Goal: Information Seeking & Learning: Find contact information

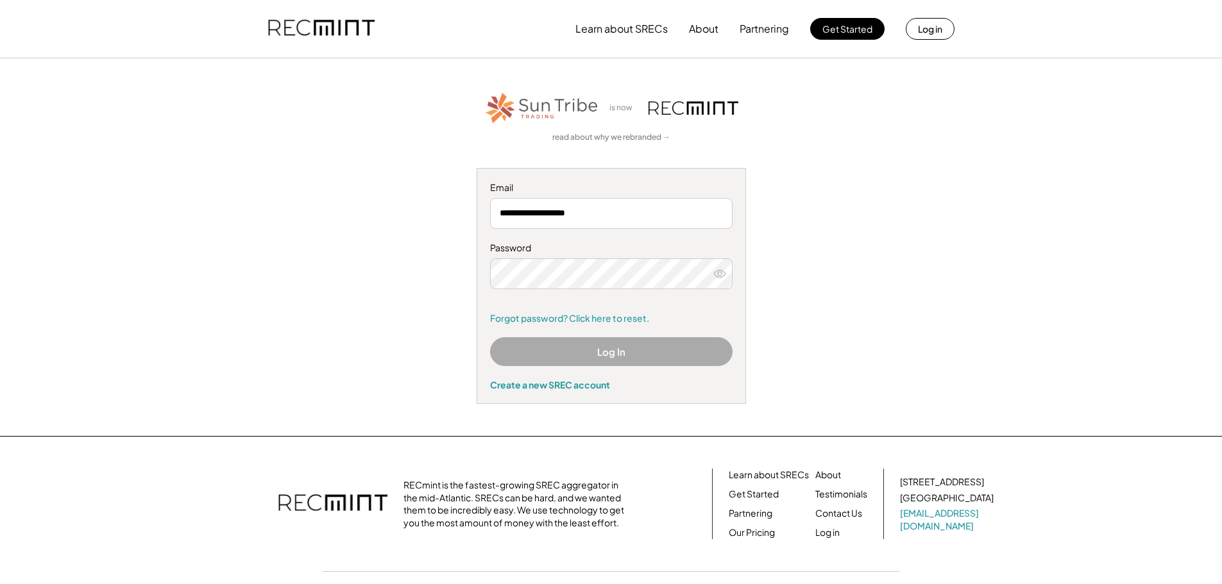
click at [443, 232] on div "**********" at bounding box center [611, 247] width 790 height 314
click at [882, 210] on div "**********" at bounding box center [611, 247] width 790 height 314
click at [852, 335] on div "**********" at bounding box center [611, 247] width 790 height 314
click at [612, 352] on button "Log In" at bounding box center [611, 351] width 242 height 29
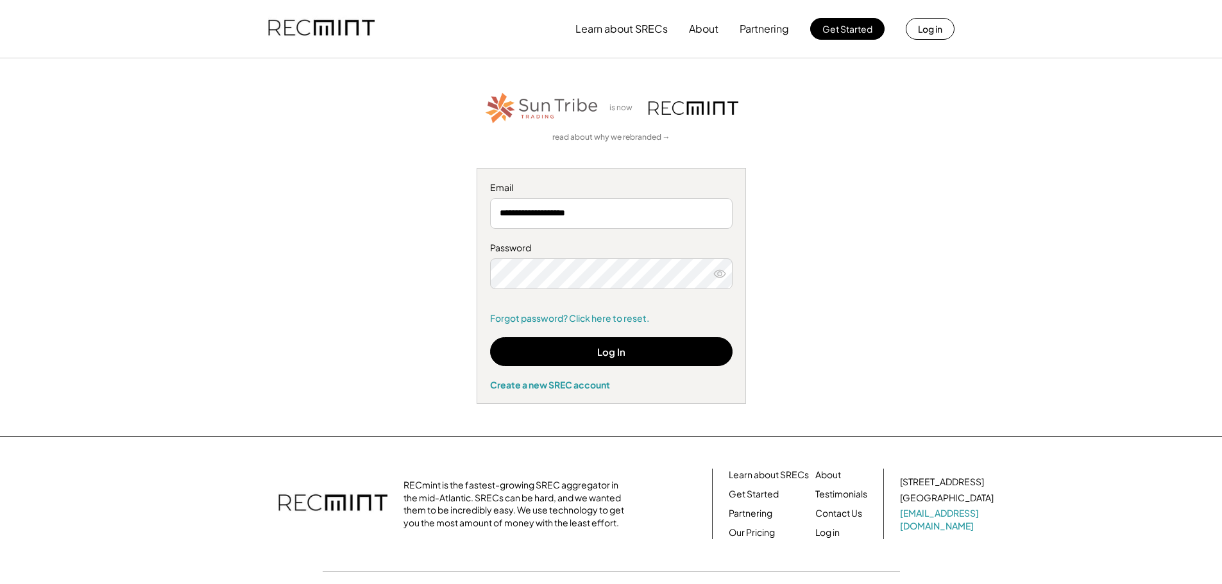
click at [717, 273] on icon at bounding box center [719, 274] width 13 height 13
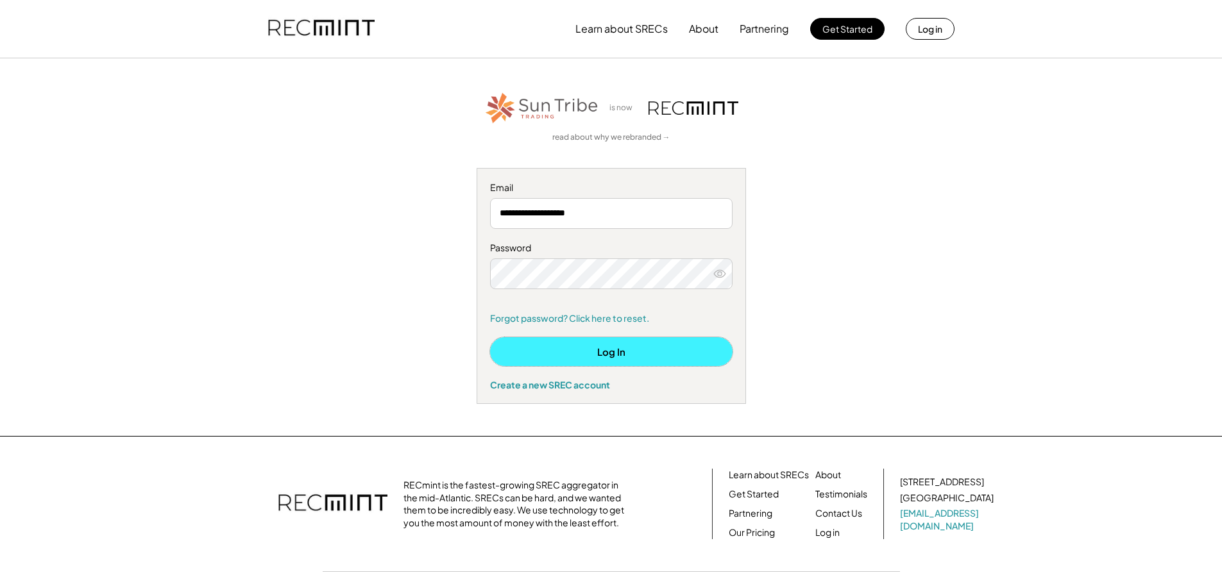
click at [613, 353] on button "Log In" at bounding box center [611, 351] width 242 height 29
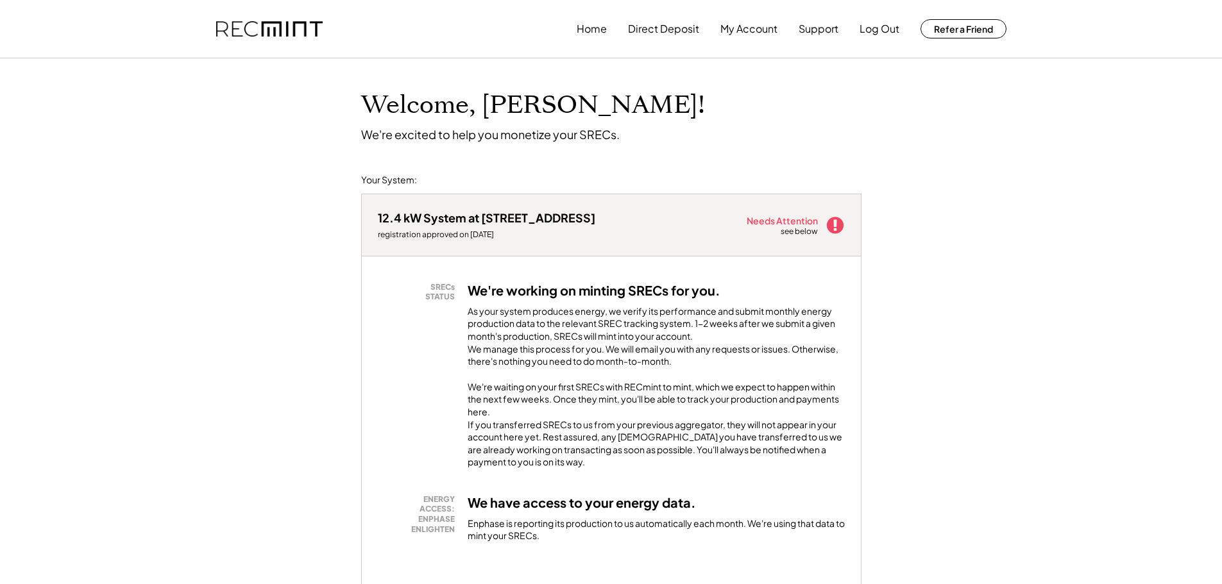
click at [789, 224] on div "Needs Attention" at bounding box center [783, 220] width 72 height 9
click at [589, 26] on button "Home" at bounding box center [592, 29] width 30 height 26
click at [672, 30] on button "Direct Deposit" at bounding box center [663, 29] width 71 height 26
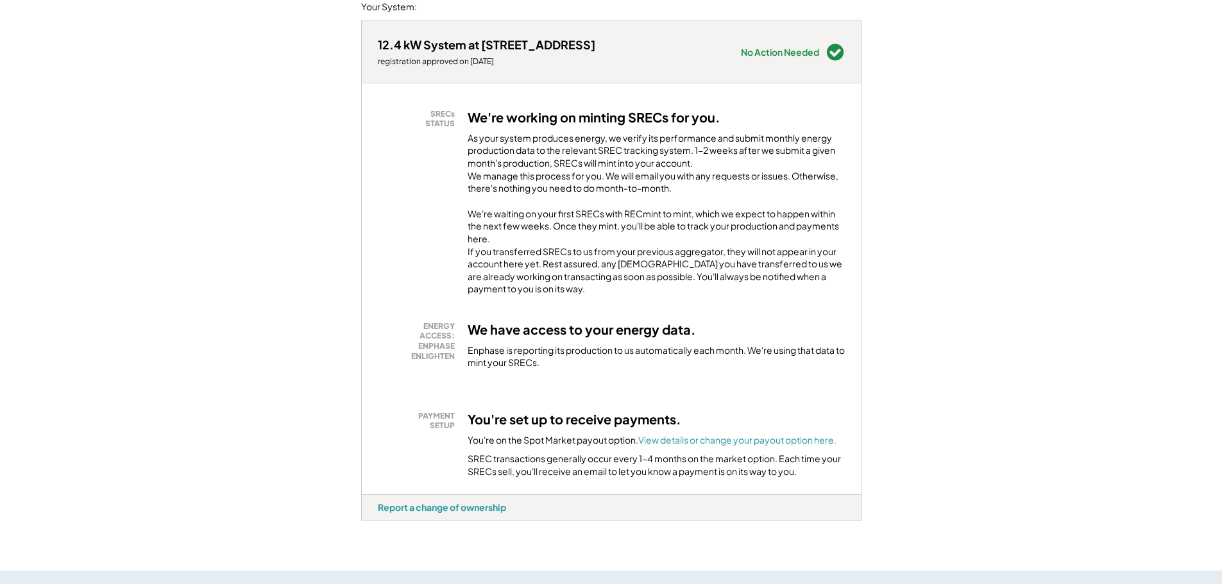
scroll to position [321, 0]
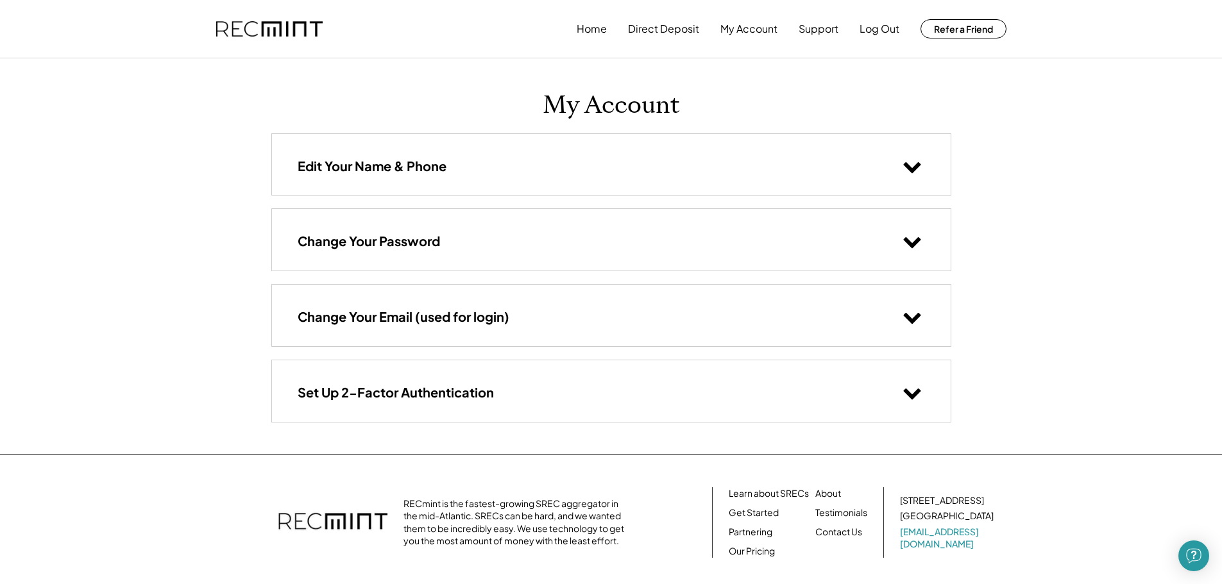
click at [1046, 223] on div "Home Direct Deposit My Account Support Log Out Refer a Friend My Account Edit Y…" at bounding box center [611, 333] width 1222 height 666
click at [827, 31] on button "Support" at bounding box center [819, 29] width 40 height 26
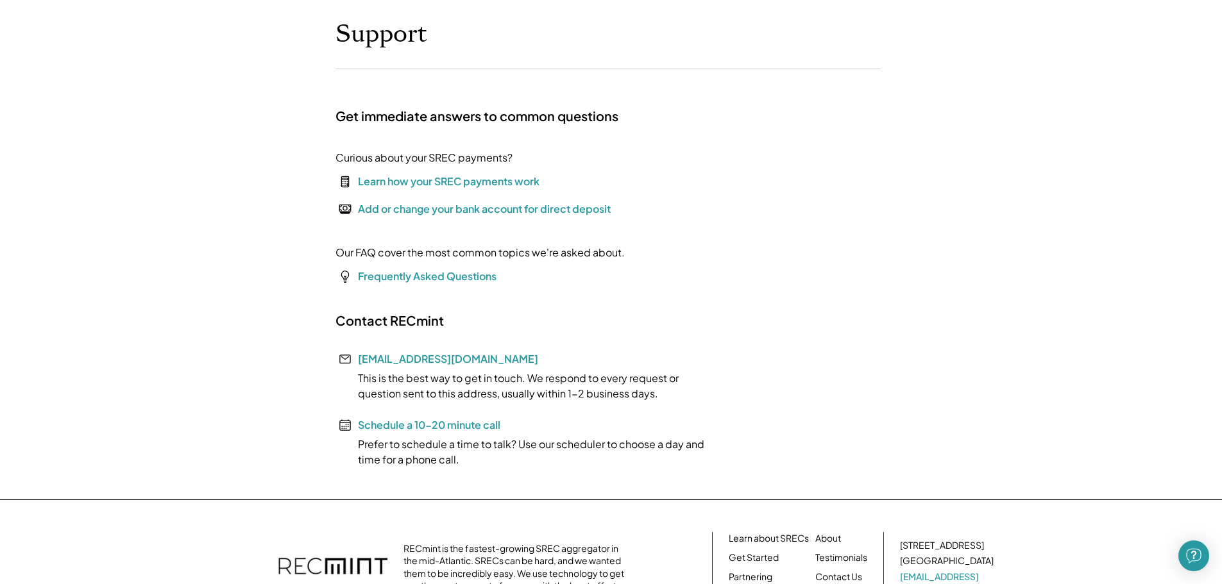
scroll to position [128, 0]
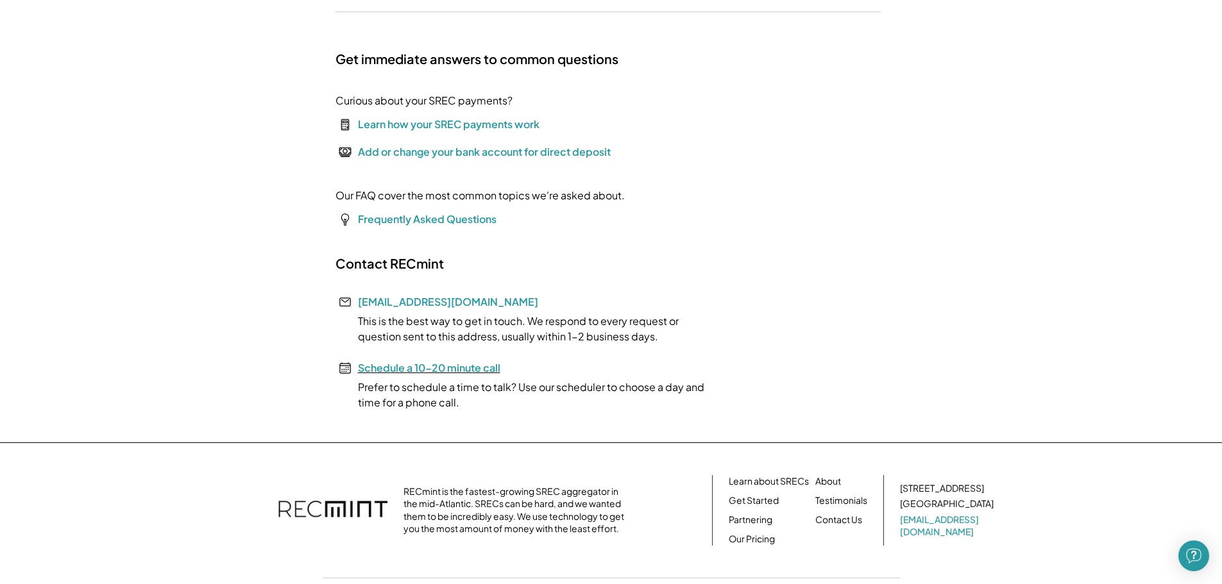
click at [475, 368] on font "Schedule a 10-20 minute call" at bounding box center [429, 367] width 142 height 13
click at [846, 521] on link "Contact Us" at bounding box center [838, 520] width 47 height 13
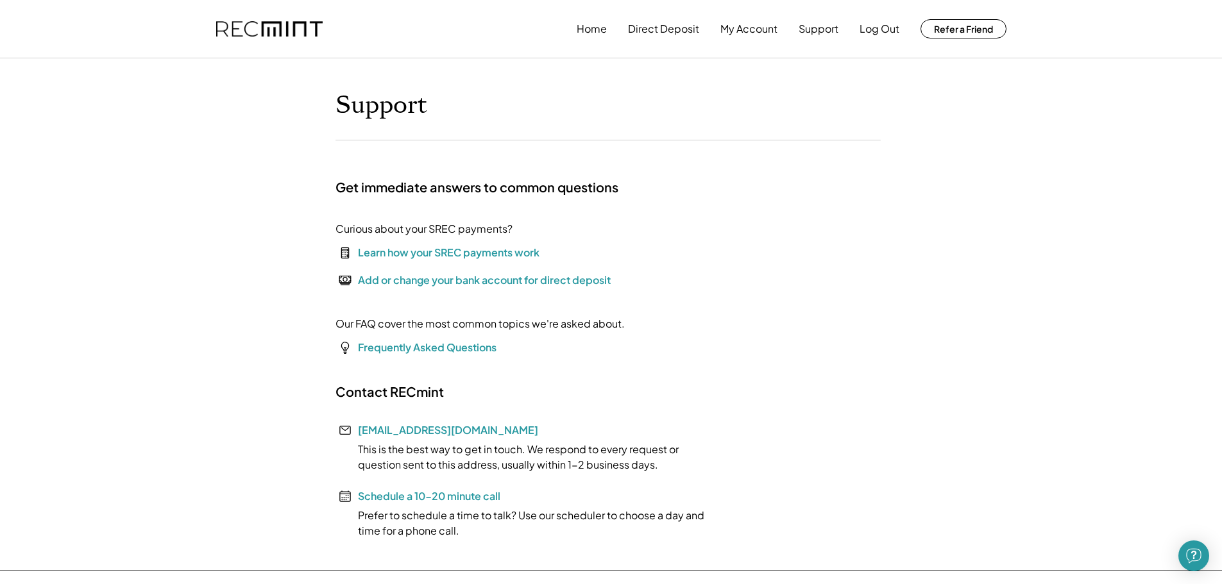
click at [485, 252] on div "Learn how your SREC payments work" at bounding box center [449, 252] width 182 height 15
